Goal: Navigation & Orientation: Understand site structure

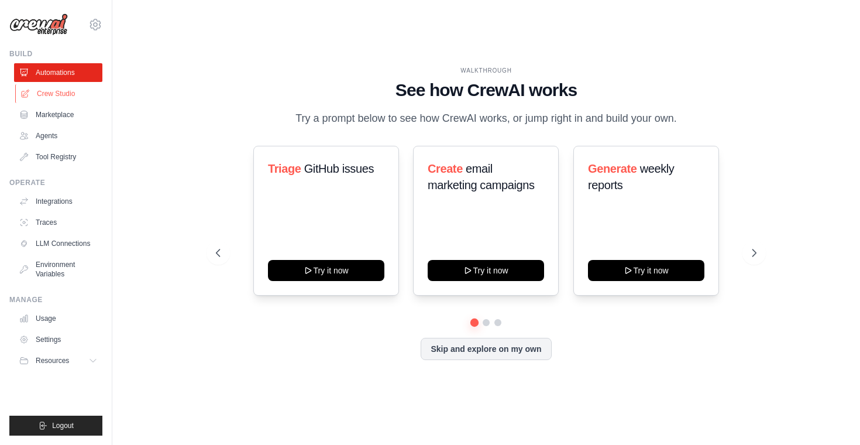
click at [65, 97] on link "Crew Studio" at bounding box center [59, 93] width 88 height 19
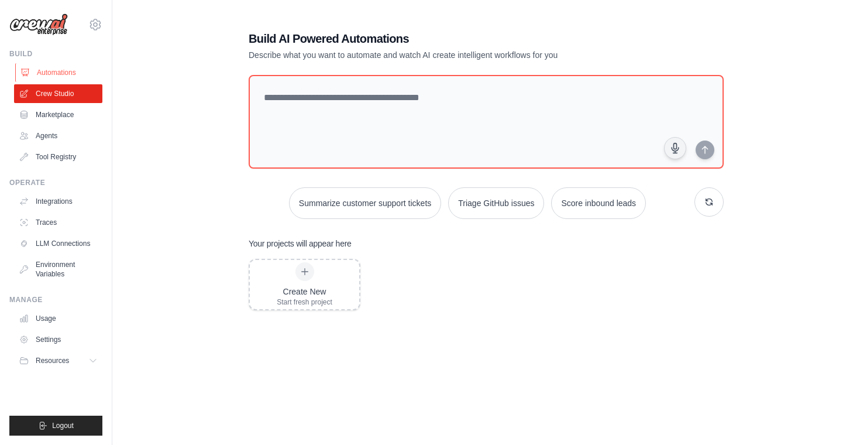
click at [50, 74] on link "Automations" at bounding box center [59, 72] width 88 height 19
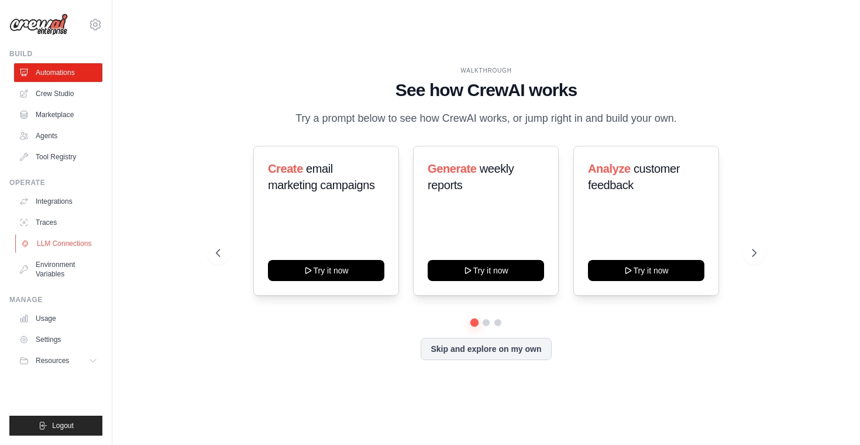
click at [68, 243] on link "LLM Connections" at bounding box center [59, 243] width 88 height 19
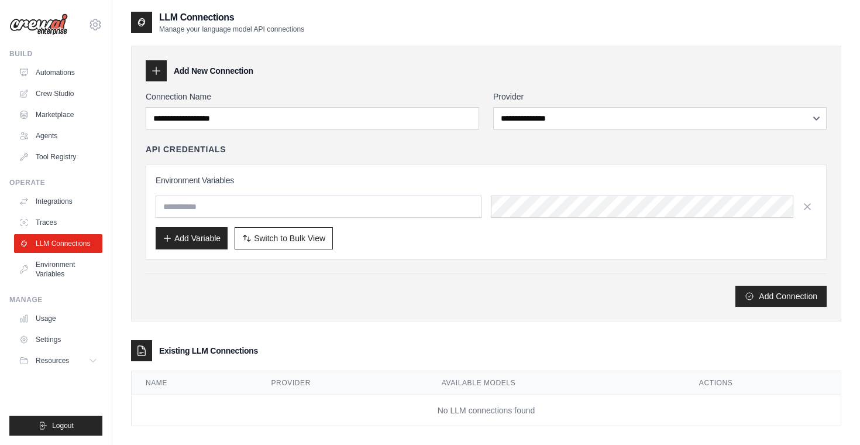
scroll to position [23, 0]
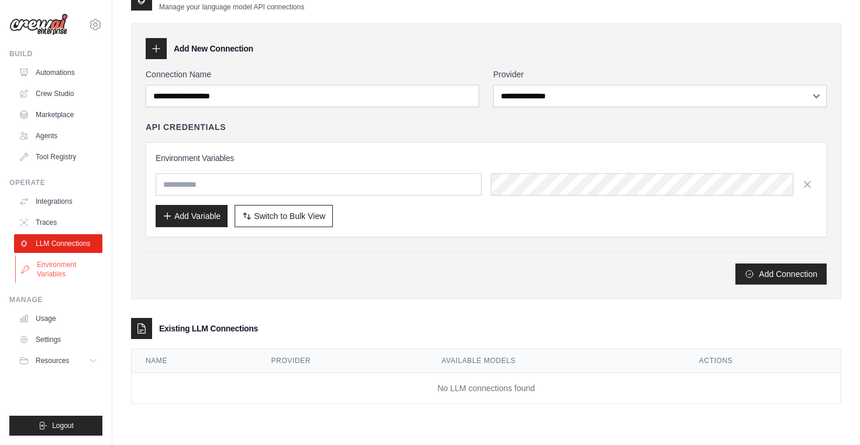
click at [70, 273] on link "Environment Variables" at bounding box center [59, 269] width 88 height 28
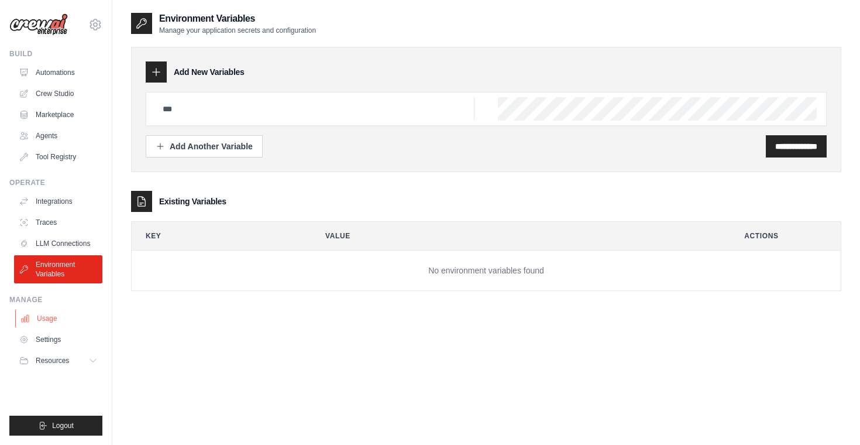
scroll to position [23, 0]
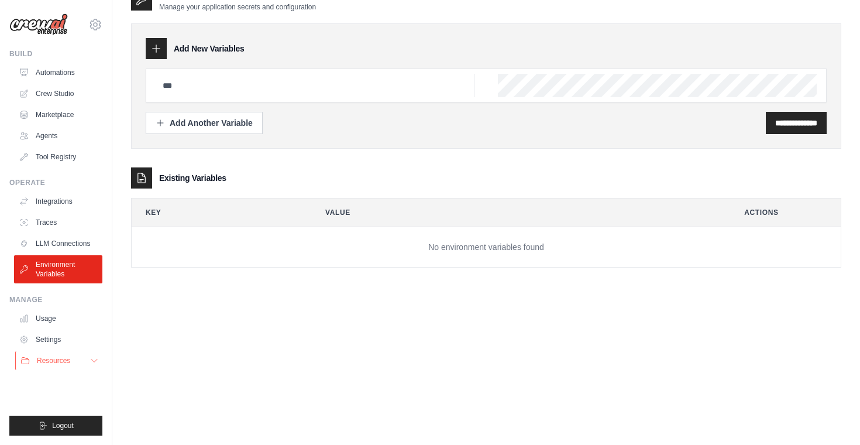
click at [85, 359] on button "Resources" at bounding box center [59, 360] width 88 height 19
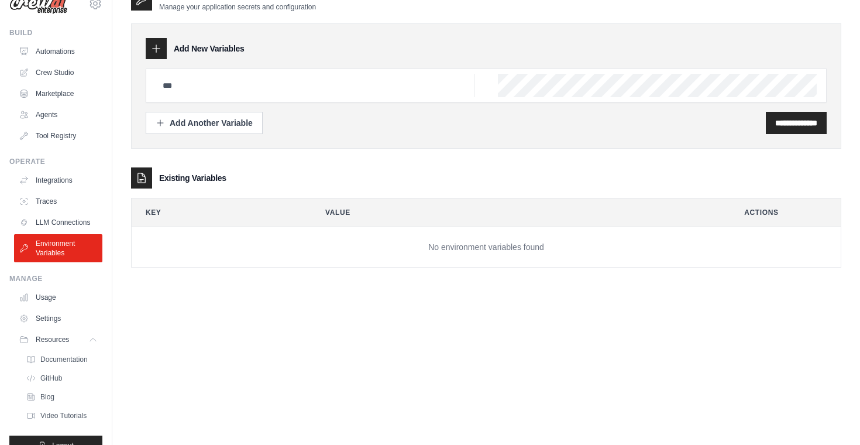
scroll to position [41, 0]
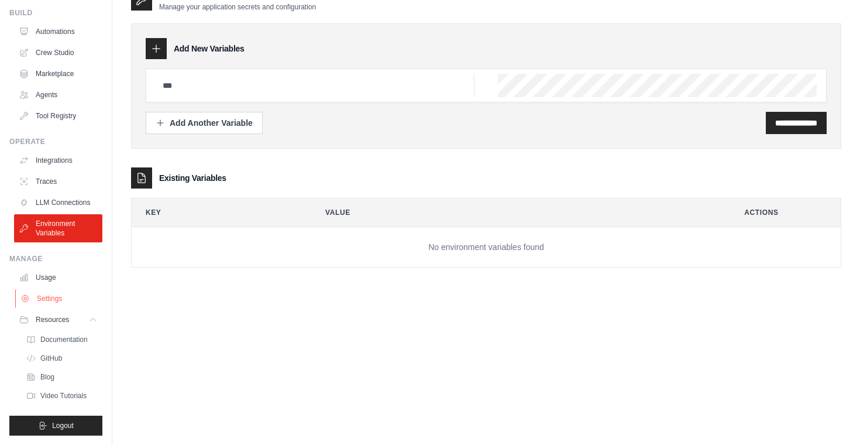
click at [54, 301] on link "Settings" at bounding box center [59, 298] width 88 height 19
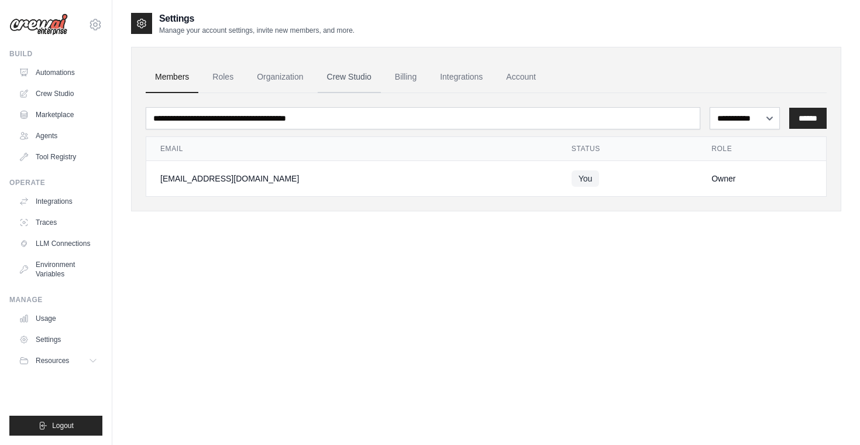
click at [359, 81] on link "Crew Studio" at bounding box center [349, 77] width 63 height 32
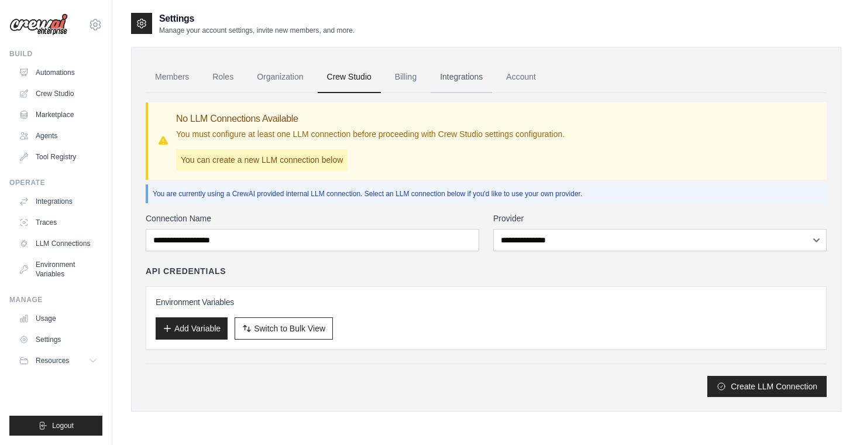
click at [465, 73] on link "Integrations" at bounding box center [461, 77] width 61 height 32
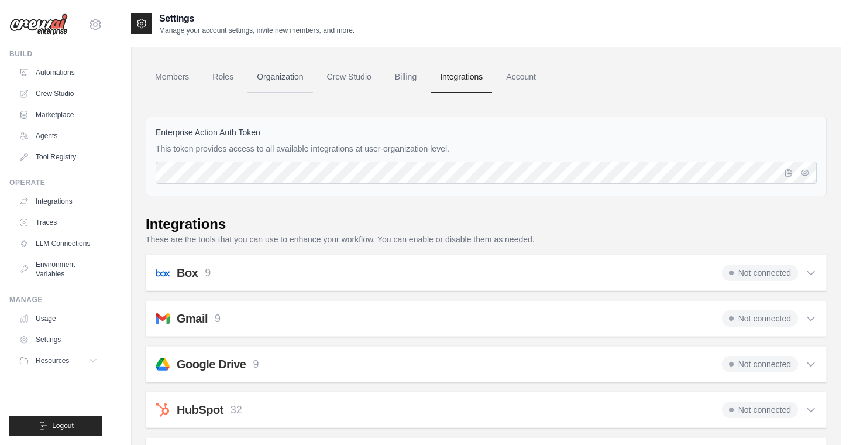
click at [279, 80] on link "Organization" at bounding box center [279, 77] width 65 height 32
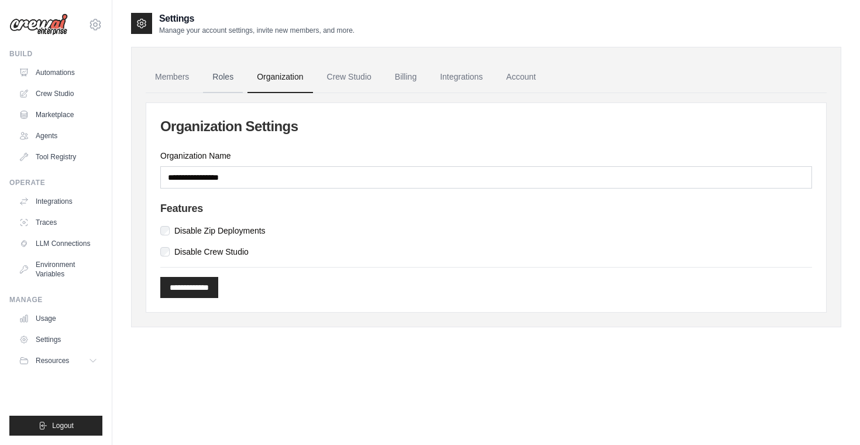
click at [218, 75] on link "Roles" at bounding box center [223, 77] width 40 height 32
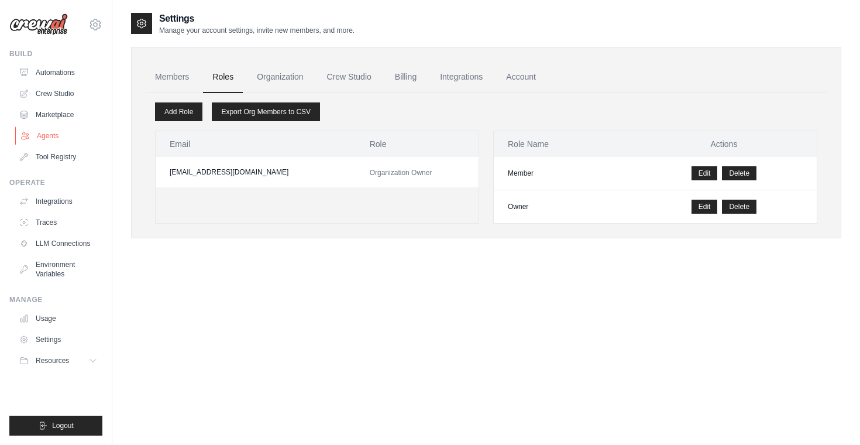
click at [57, 136] on link "Agents" at bounding box center [59, 135] width 88 height 19
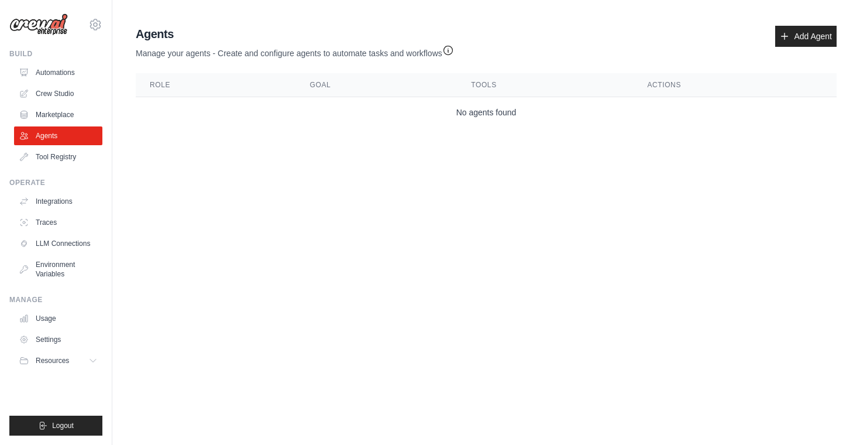
click at [271, 217] on body "22se02it078@ppsu.ac.in Settings Build Automations Crew Studio Blog" at bounding box center [430, 222] width 860 height 445
click at [61, 115] on link "Marketplace" at bounding box center [59, 114] width 88 height 19
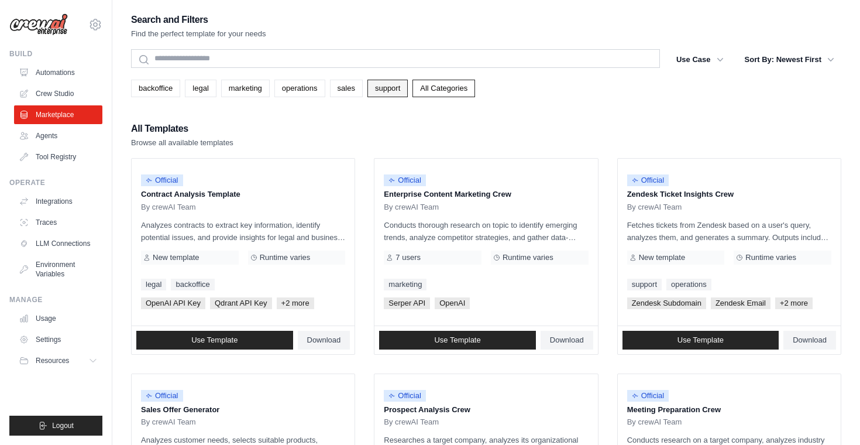
click at [386, 94] on link "support" at bounding box center [387, 89] width 40 height 18
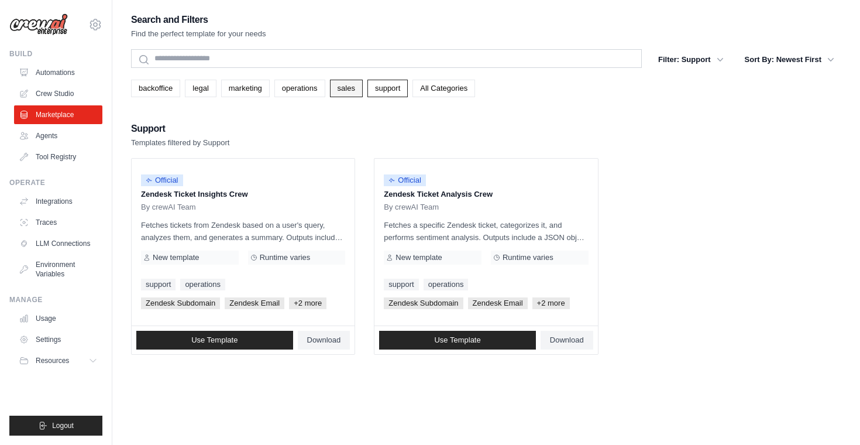
click at [350, 93] on link "sales" at bounding box center [346, 89] width 33 height 18
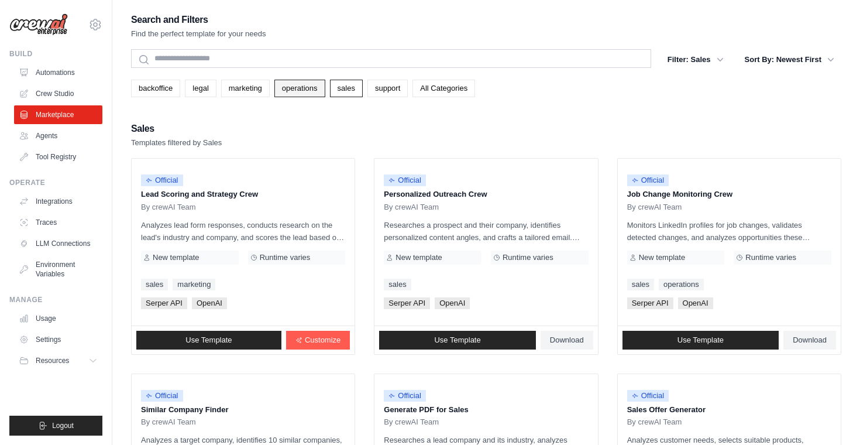
click at [299, 90] on link "operations" at bounding box center [299, 89] width 51 height 18
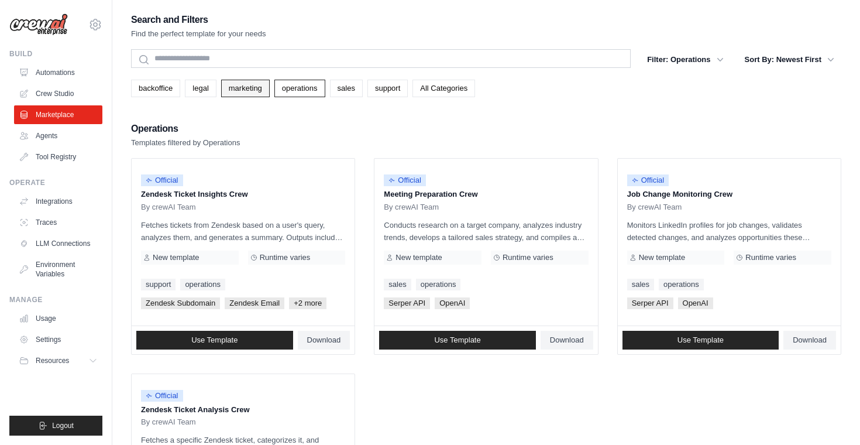
click at [243, 94] on link "marketing" at bounding box center [245, 89] width 49 height 18
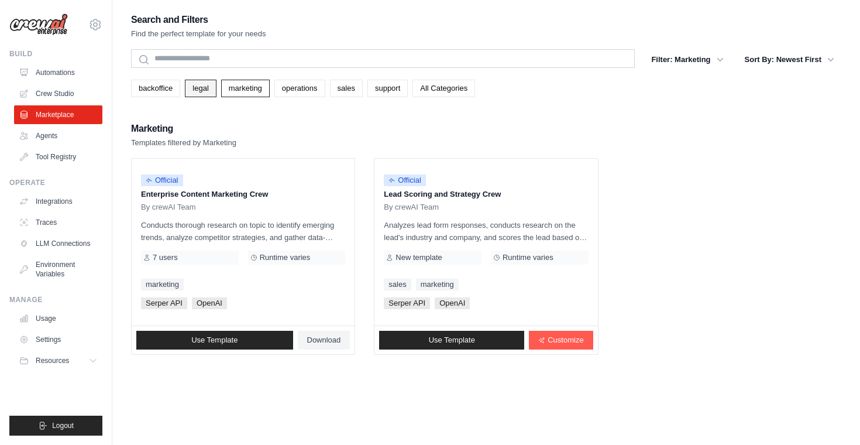
click at [197, 92] on link "legal" at bounding box center [200, 89] width 31 height 18
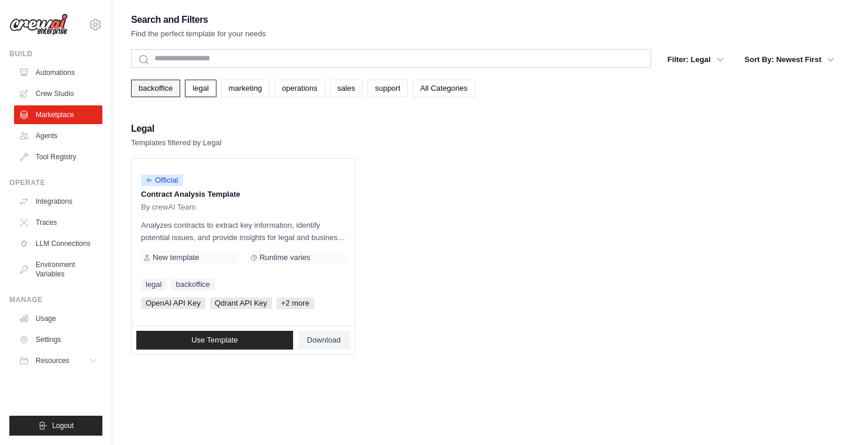
click at [159, 86] on link "backoffice" at bounding box center [155, 89] width 49 height 18
click at [59, 152] on link "Tool Registry" at bounding box center [59, 156] width 88 height 19
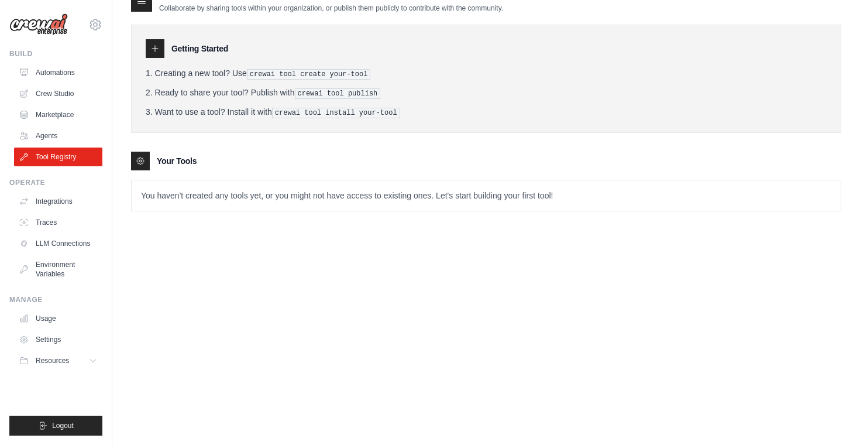
scroll to position [23, 0]
click at [61, 211] on ul "Integrations Traces LLM Connections Environment Variables" at bounding box center [58, 237] width 88 height 91
click at [64, 195] on link "Integrations" at bounding box center [59, 201] width 88 height 19
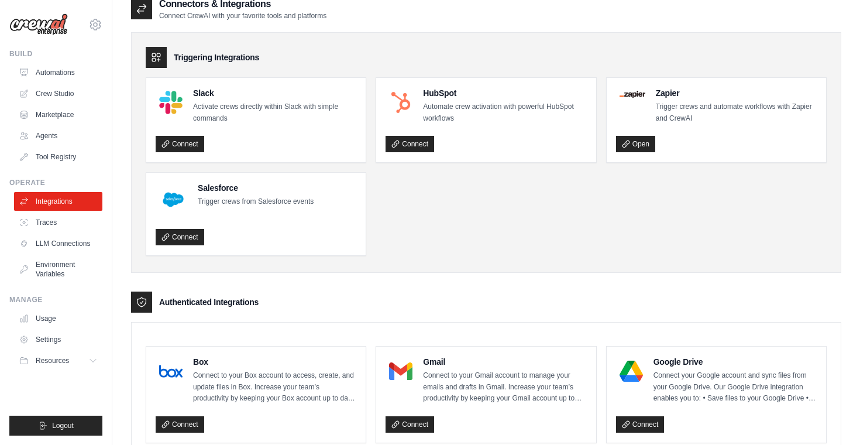
scroll to position [12, 0]
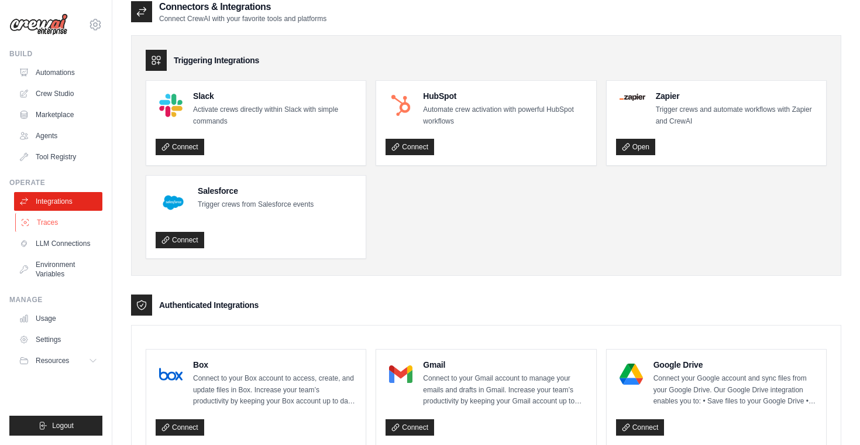
click at [65, 231] on link "Traces" at bounding box center [59, 222] width 88 height 19
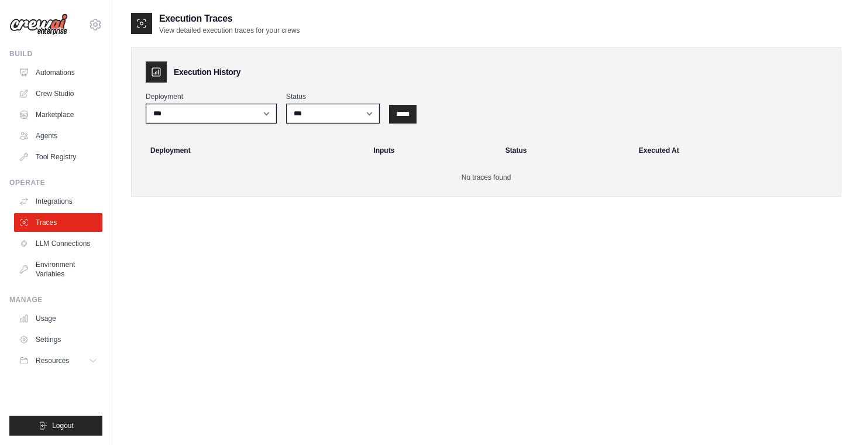
scroll to position [23, 0]
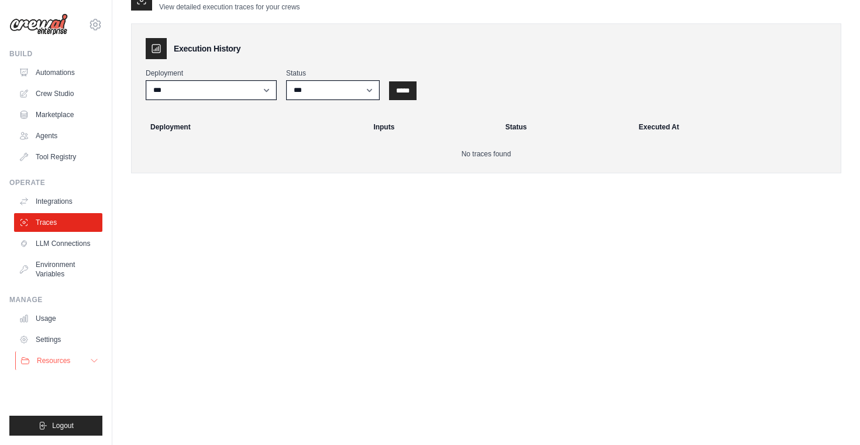
click at [91, 353] on button "Resources" at bounding box center [59, 360] width 88 height 19
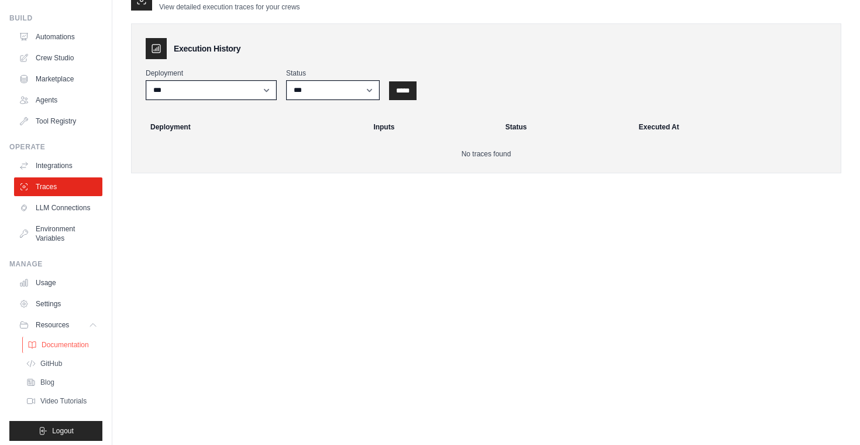
scroll to position [41, 0]
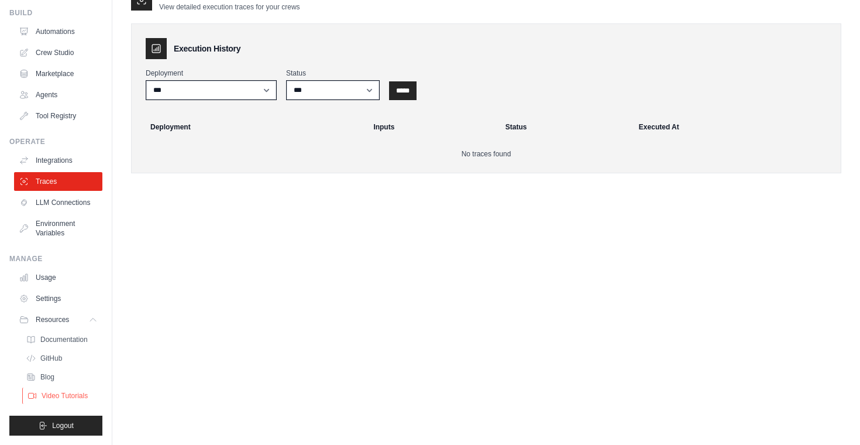
click at [60, 395] on span "Video Tutorials" at bounding box center [65, 395] width 46 height 9
click at [78, 51] on link "Crew Studio" at bounding box center [59, 52] width 88 height 19
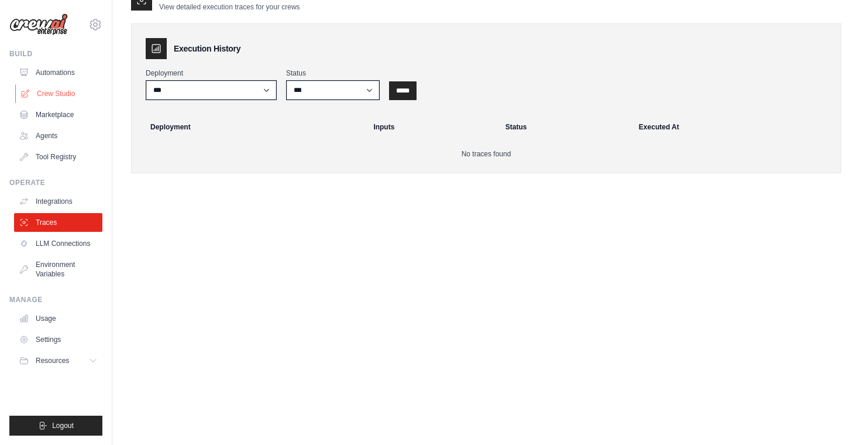
scroll to position [0, 0]
